Goal: Transaction & Acquisition: Purchase product/service

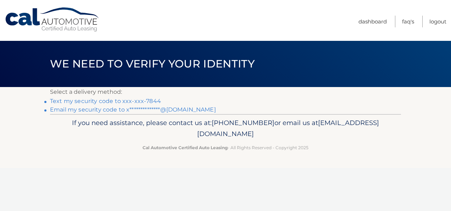
click at [142, 100] on link "Text my security code to xxx-xxx-7844" at bounding box center [105, 101] width 111 height 7
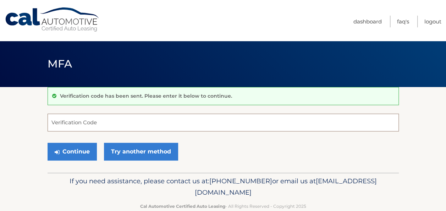
click at [133, 120] on input "Verification Code" at bounding box center [223, 123] width 351 height 18
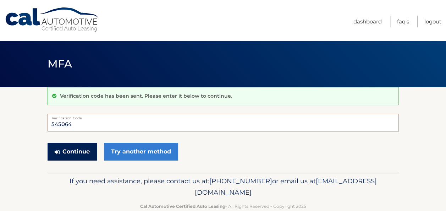
type input "545064"
click at [82, 148] on button "Continue" at bounding box center [72, 152] width 49 height 18
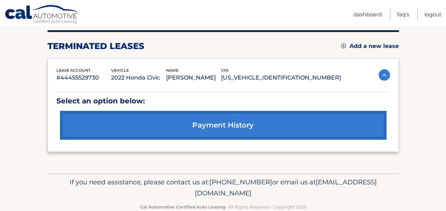
scroll to position [69, 0]
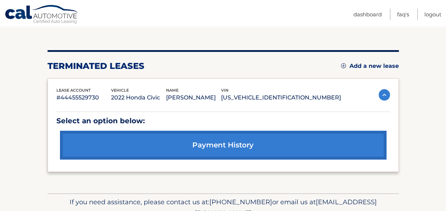
click at [360, 64] on link "Add a new lease" at bounding box center [370, 65] width 58 height 7
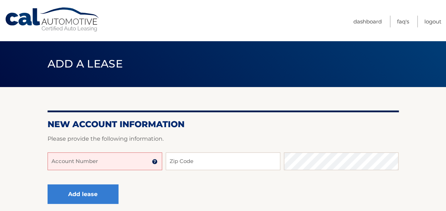
click at [125, 159] on input "Account Number" at bounding box center [105, 161] width 115 height 18
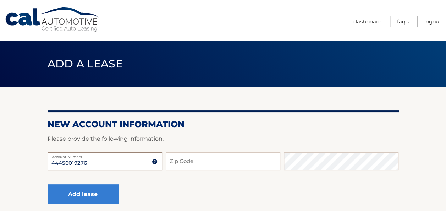
type input "44456019276"
click at [189, 163] on input "Zip Code" at bounding box center [223, 161] width 115 height 18
type input "07730"
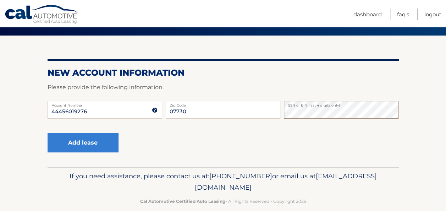
scroll to position [62, 0]
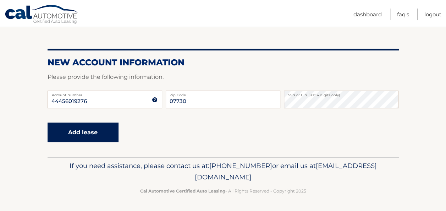
click at [101, 134] on button "Add lease" at bounding box center [83, 132] width 71 height 20
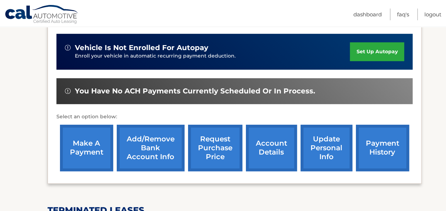
scroll to position [213, 0]
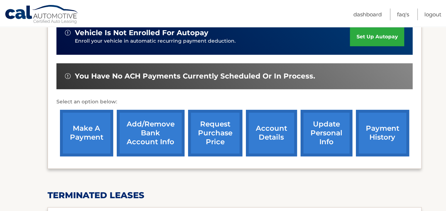
click at [269, 125] on link "account details" at bounding box center [271, 133] width 51 height 46
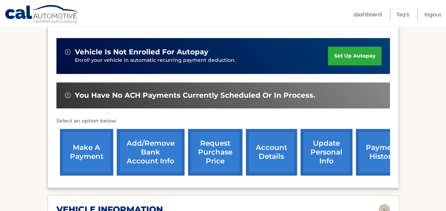
scroll to position [177, 0]
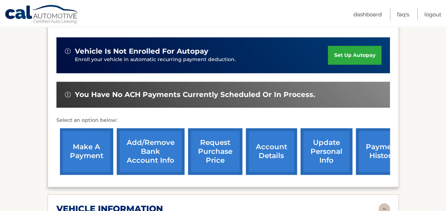
click at [94, 157] on link "make a payment" at bounding box center [86, 151] width 53 height 46
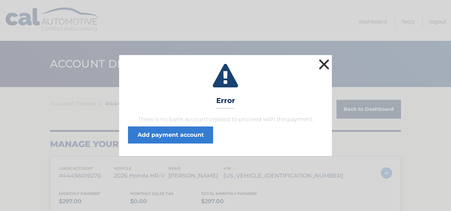
click at [323, 65] on button "×" at bounding box center [324, 64] width 14 height 14
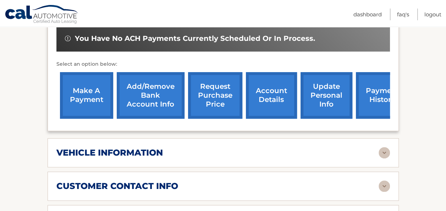
scroll to position [248, 0]
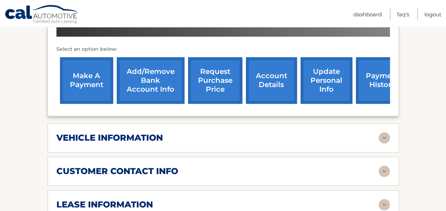
click at [383, 135] on img at bounding box center [384, 137] width 11 height 11
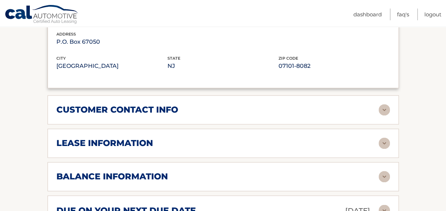
scroll to position [497, 0]
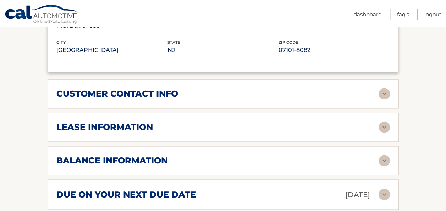
click at [383, 90] on img at bounding box center [384, 93] width 11 height 11
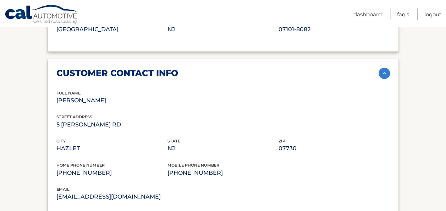
scroll to position [532, 0]
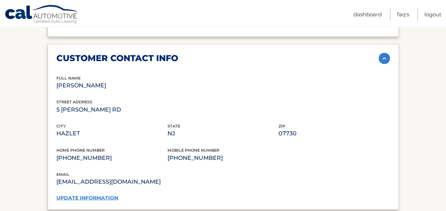
click at [96, 194] on link "update information" at bounding box center [87, 197] width 62 height 6
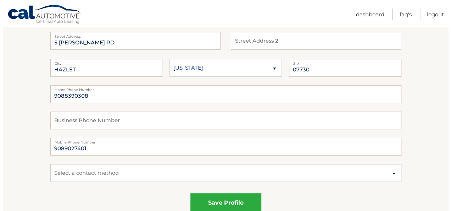
scroll to position [106, 0]
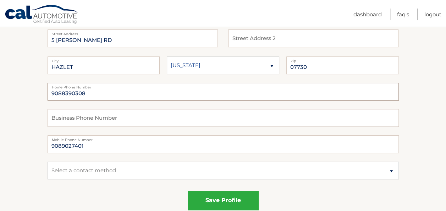
drag, startPoint x: 94, startPoint y: 93, endPoint x: 37, endPoint y: 95, distance: 57.9
type input "7323359464"
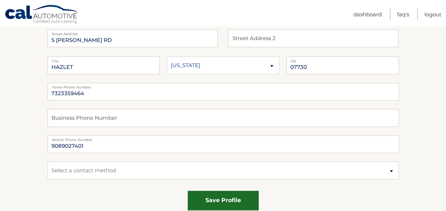
click at [224, 200] on button "save profile" at bounding box center [223, 201] width 71 height 20
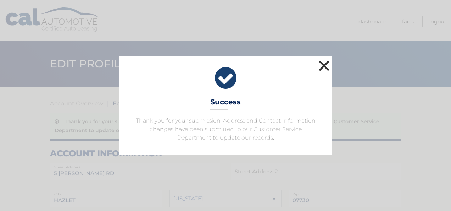
click at [323, 67] on button "×" at bounding box center [324, 66] width 14 height 14
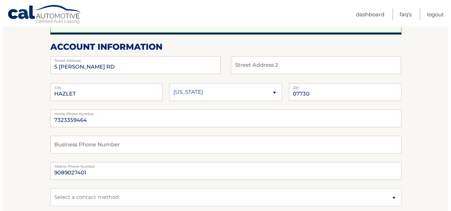
scroll to position [142, 0]
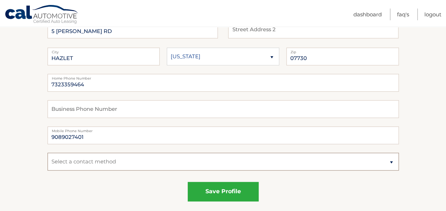
click at [358, 160] on select "Select a contact method Mobile Home" at bounding box center [223, 162] width 351 height 18
click at [314, 163] on select "Select a contact method Mobile Home" at bounding box center [223, 162] width 351 height 18
select select "3"
click at [48, 153] on select "Select a contact method Mobile Home" at bounding box center [223, 162] width 351 height 18
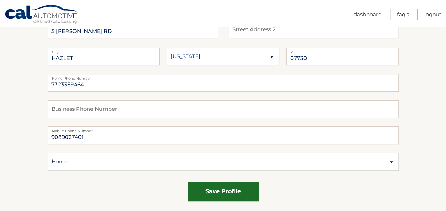
click at [214, 190] on button "save profile" at bounding box center [223, 192] width 71 height 20
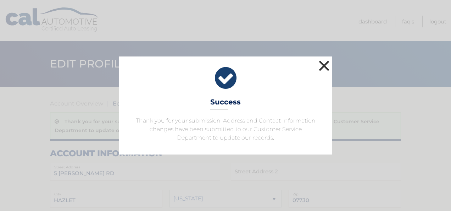
click at [325, 66] on button "×" at bounding box center [324, 66] width 14 height 14
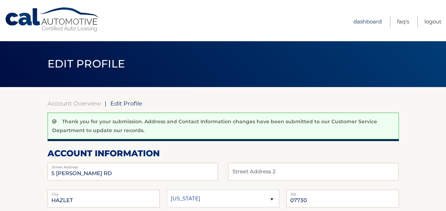
click at [366, 22] on link "Dashboard" at bounding box center [367, 22] width 28 height 12
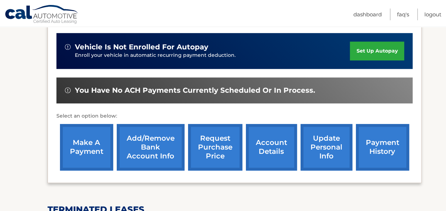
scroll to position [213, 0]
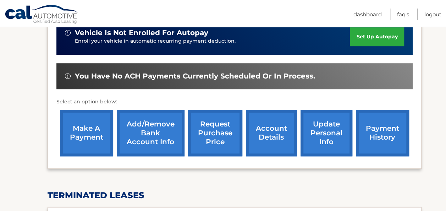
click at [151, 140] on link "Add/Remove bank account info" at bounding box center [151, 133] width 68 height 46
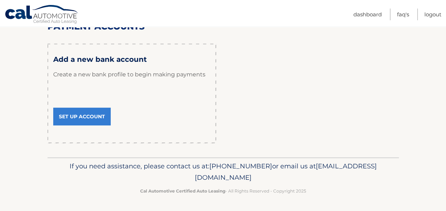
scroll to position [65, 0]
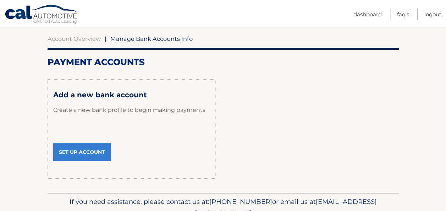
click at [100, 149] on link "Set Up Account" at bounding box center [81, 152] width 57 height 18
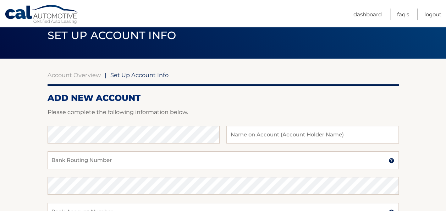
scroll to position [71, 0]
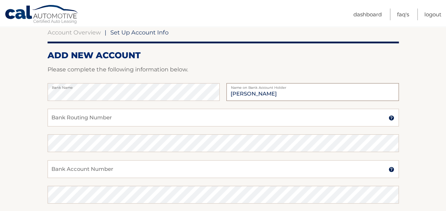
type input "[PERSON_NAME]"
click at [159, 116] on input "Bank Routing Number" at bounding box center [223, 118] width 351 height 18
click at [390, 117] on img at bounding box center [392, 118] width 6 height 6
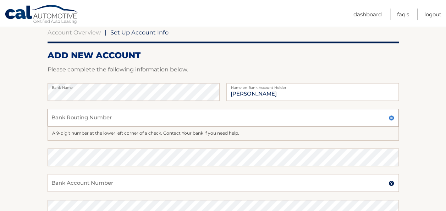
click at [263, 120] on input "Bank Routing Number" at bounding box center [223, 118] width 351 height 18
type input "021200339"
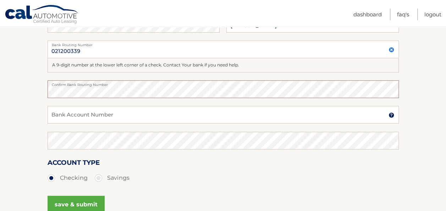
scroll to position [142, 0]
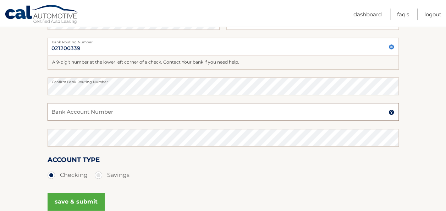
click at [163, 111] on input "Bank Account Number" at bounding box center [223, 112] width 351 height 18
click at [392, 112] on img at bounding box center [392, 112] width 6 height 6
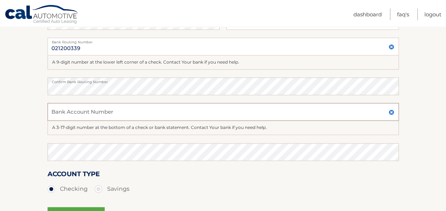
click at [178, 110] on input "Bank Account Number" at bounding box center [223, 112] width 351 height 18
type input "4250025609"
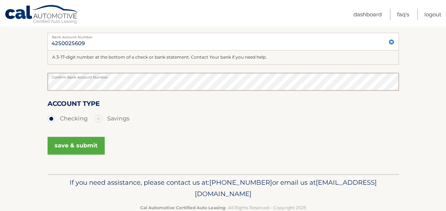
scroll to position [213, 0]
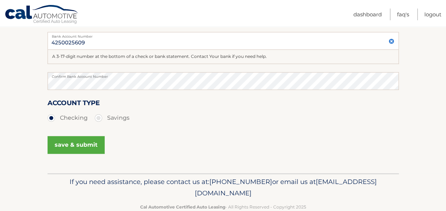
click at [87, 148] on button "save & submit" at bounding box center [76, 145] width 57 height 18
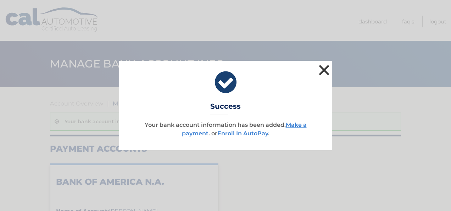
click at [326, 70] on button "×" at bounding box center [324, 70] width 14 height 14
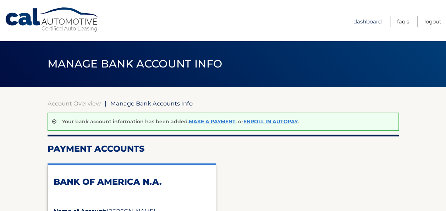
click at [369, 19] on link "Dashboard" at bounding box center [367, 22] width 28 height 12
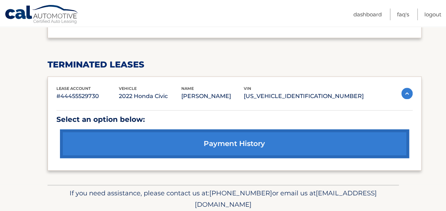
scroll to position [355, 0]
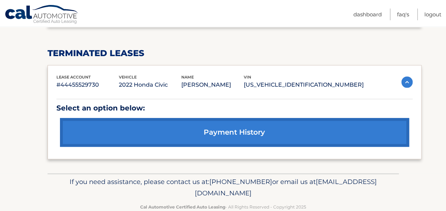
click at [405, 79] on img at bounding box center [406, 81] width 11 height 11
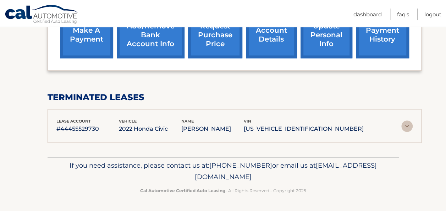
scroll to position [309, 0]
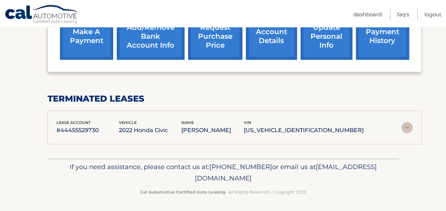
click at [405, 126] on img at bounding box center [406, 127] width 11 height 11
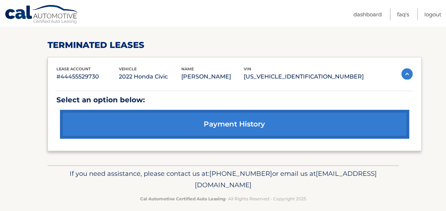
scroll to position [370, 0]
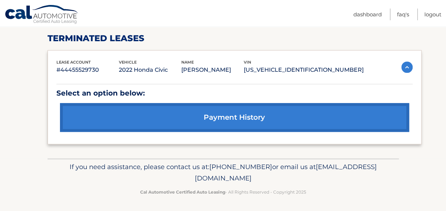
click at [247, 114] on link "payment history" at bounding box center [234, 117] width 349 height 29
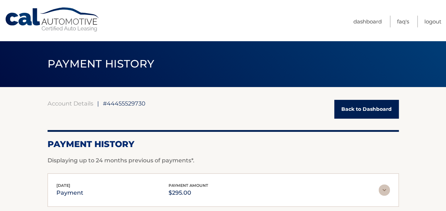
click at [372, 108] on link "Back to Dashboard" at bounding box center [366, 109] width 65 height 19
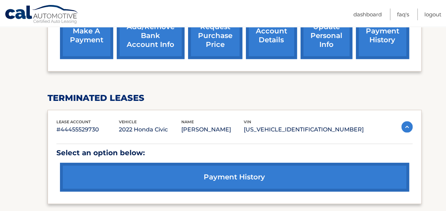
scroll to position [319, 0]
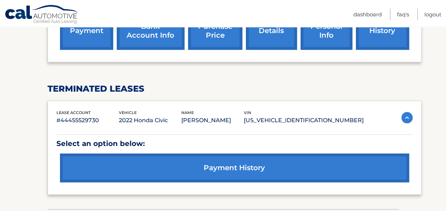
click at [405, 115] on img at bounding box center [406, 117] width 11 height 11
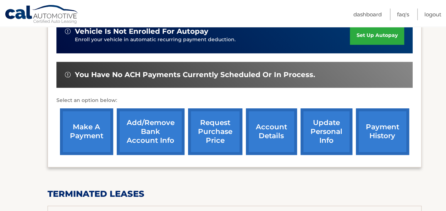
scroll to position [203, 0]
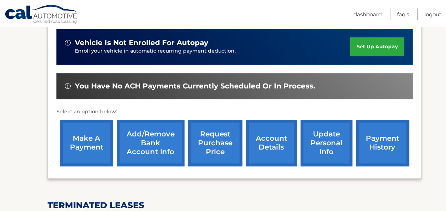
click at [93, 146] on link "make a payment" at bounding box center [86, 143] width 53 height 46
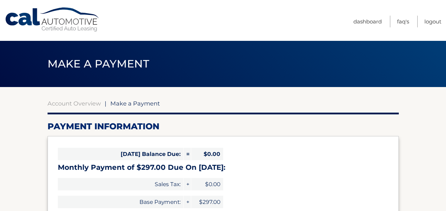
select select "YjMzYWE1ODEtYzZlYi00ZDE3LWI2NWUtMGFmZjM2MTI0NTRi"
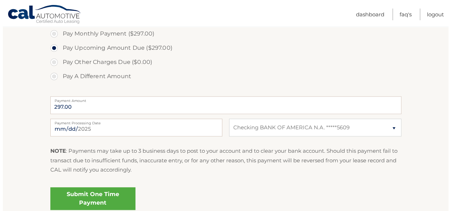
scroll to position [248, 0]
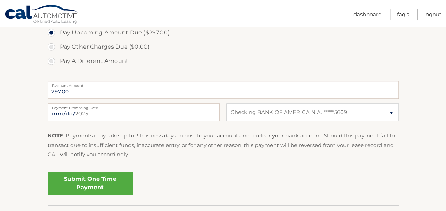
click at [102, 184] on link "Submit One Time Payment" at bounding box center [90, 183] width 85 height 23
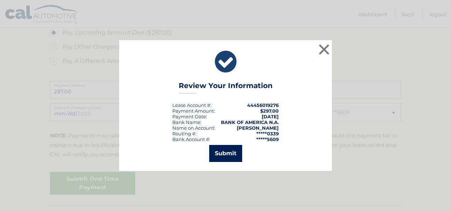
click at [228, 153] on button "Submit" at bounding box center [225, 153] width 33 height 17
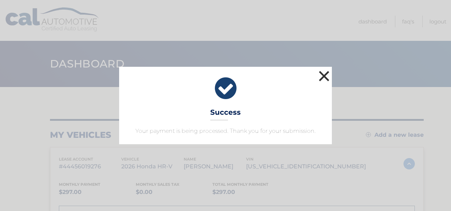
click at [325, 75] on button "×" at bounding box center [324, 76] width 14 height 14
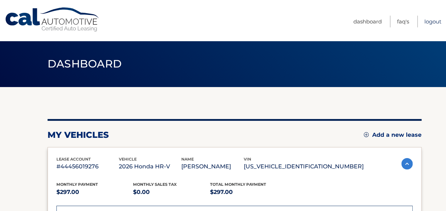
click at [433, 20] on link "Logout" at bounding box center [432, 22] width 17 height 12
